Goal: Browse casually

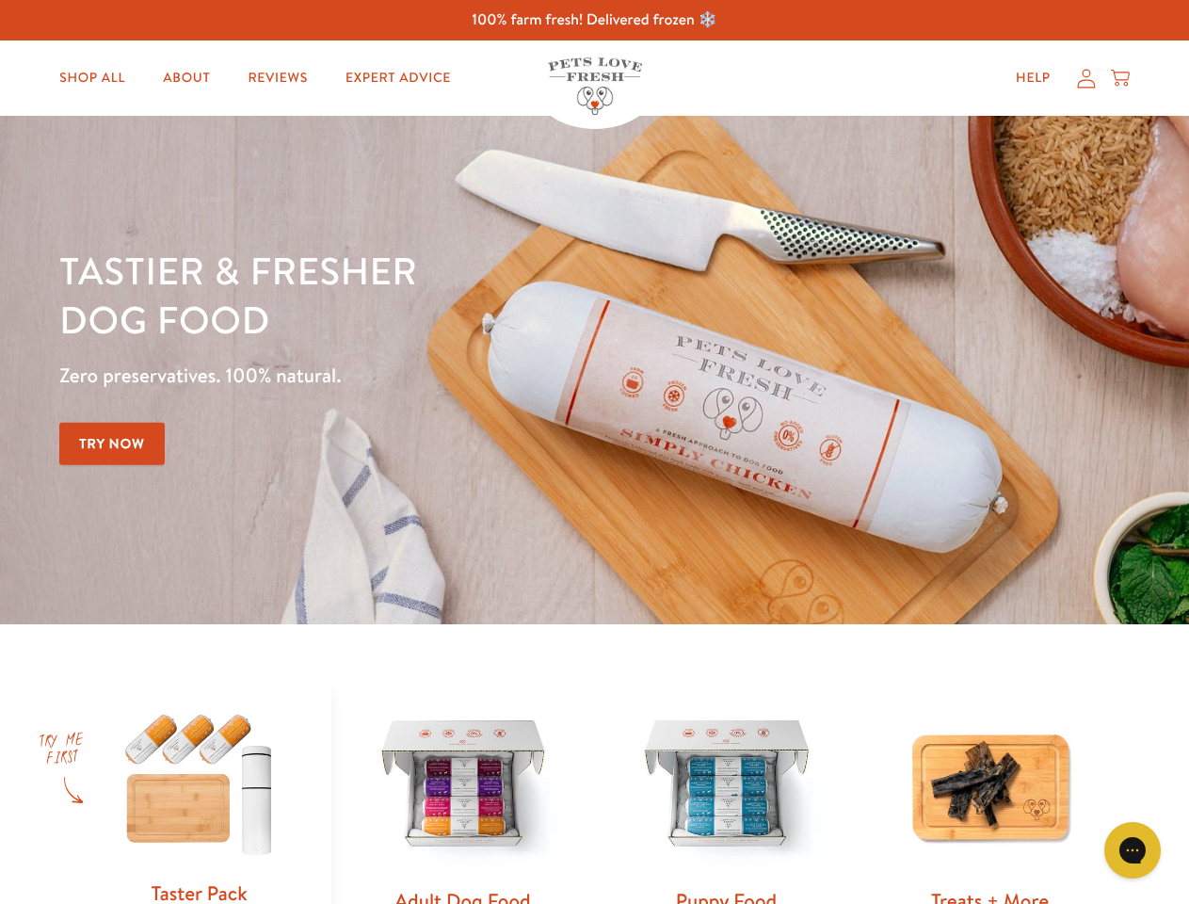
click at [594, 452] on div "Tastier & fresher dog food Zero preservatives. 100% natural. Try Now" at bounding box center [415, 370] width 713 height 248
click at [1132, 850] on icon "Gorgias live chat" at bounding box center [1132, 849] width 18 height 18
